Goal: Navigation & Orientation: Find specific page/section

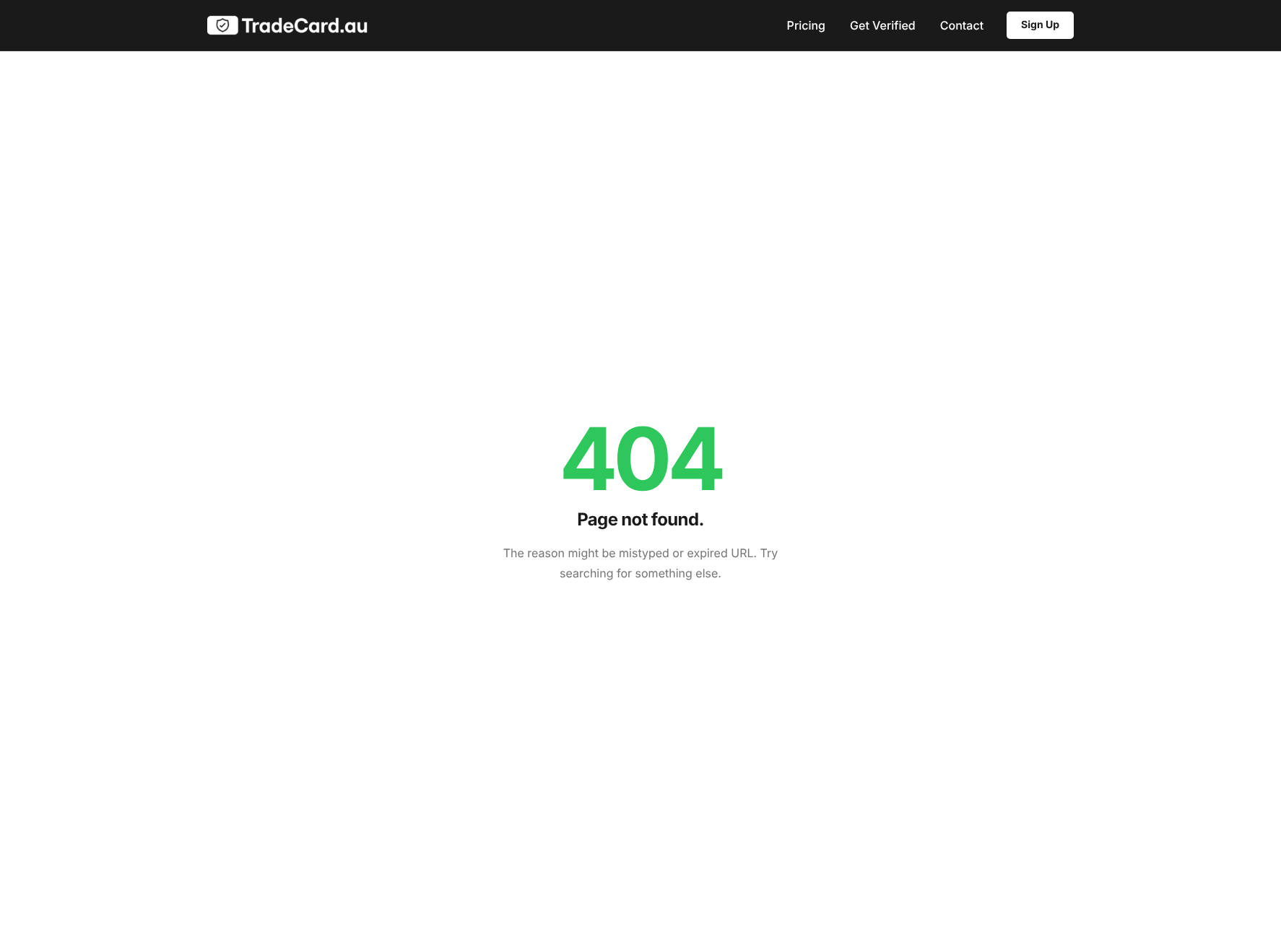
scroll to position [5, 0]
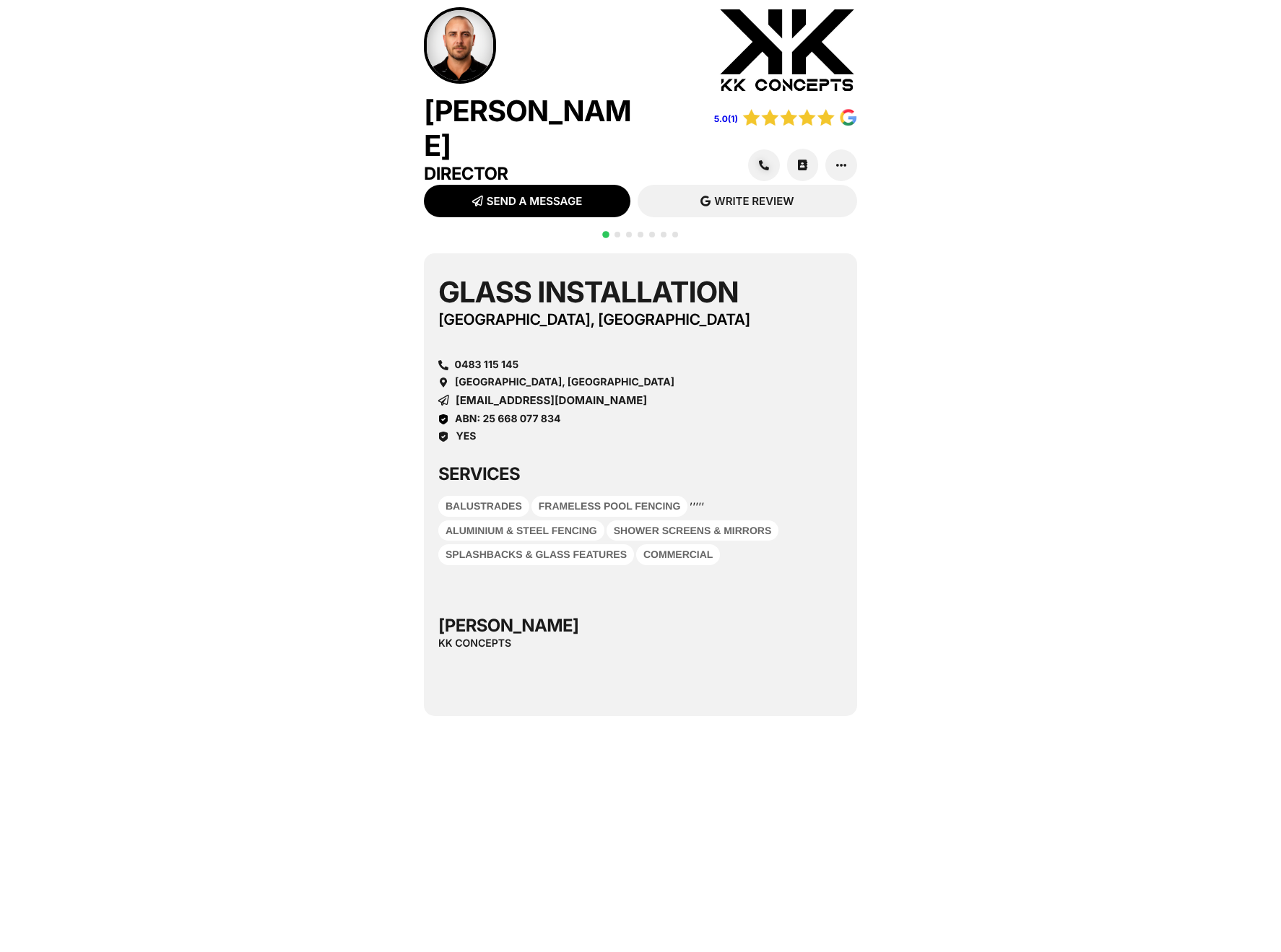
click at [761, 120] on img at bounding box center [799, 117] width 115 height 18
click at [780, 111] on img at bounding box center [799, 117] width 115 height 18
